Goal: Information Seeking & Learning: Learn about a topic

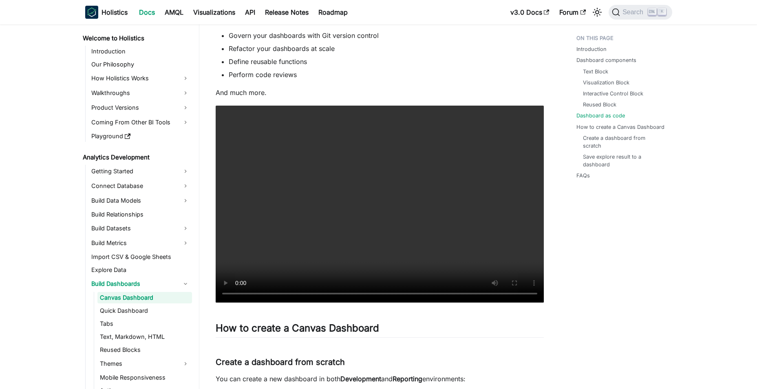
scroll to position [1795, 0]
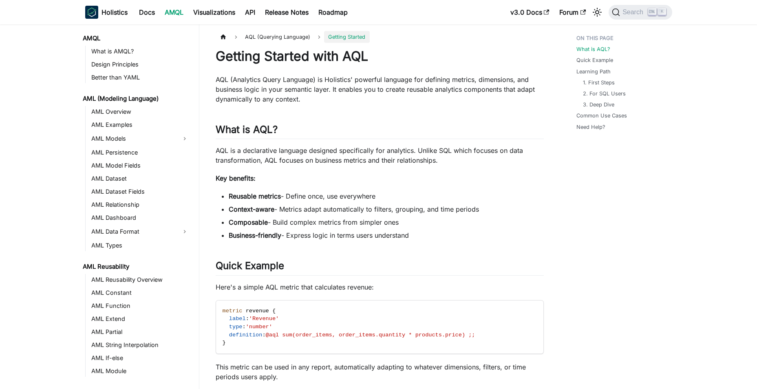
scroll to position [110, 0]
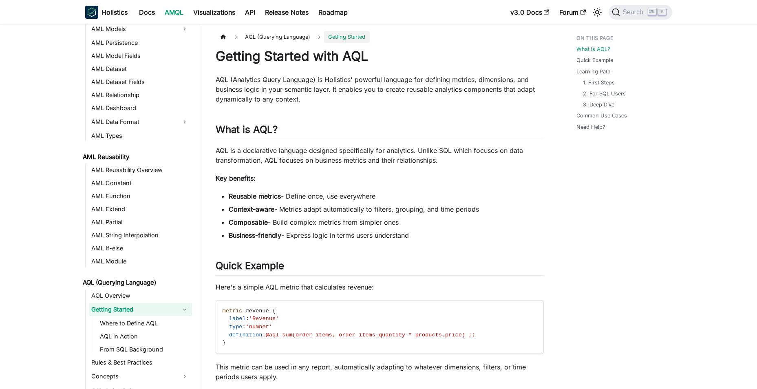
click at [367, 202] on ul "Reusable metrics - Define once, use everywhere Context-aware - Metrics adapt au…" at bounding box center [380, 215] width 328 height 49
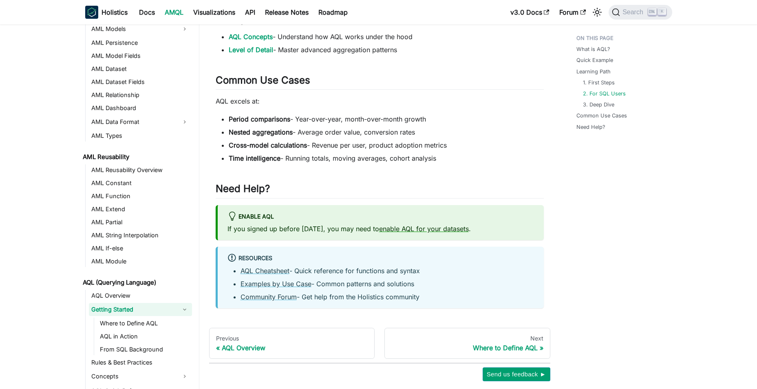
scroll to position [530, 0]
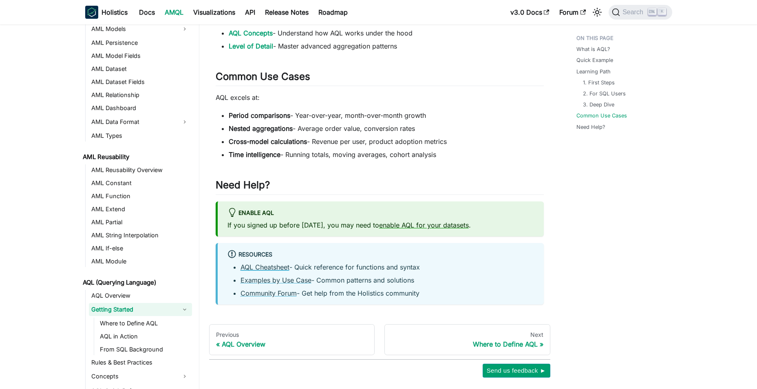
click at [271, 268] on link "AQL Cheatsheet" at bounding box center [265, 267] width 49 height 8
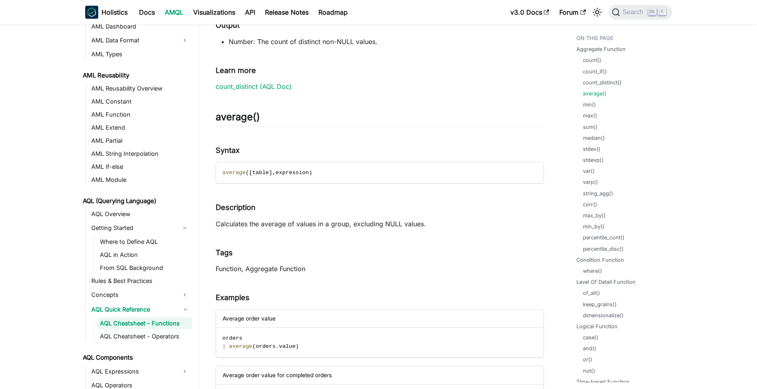
scroll to position [1672, 0]
